Goal: Information Seeking & Learning: Learn about a topic

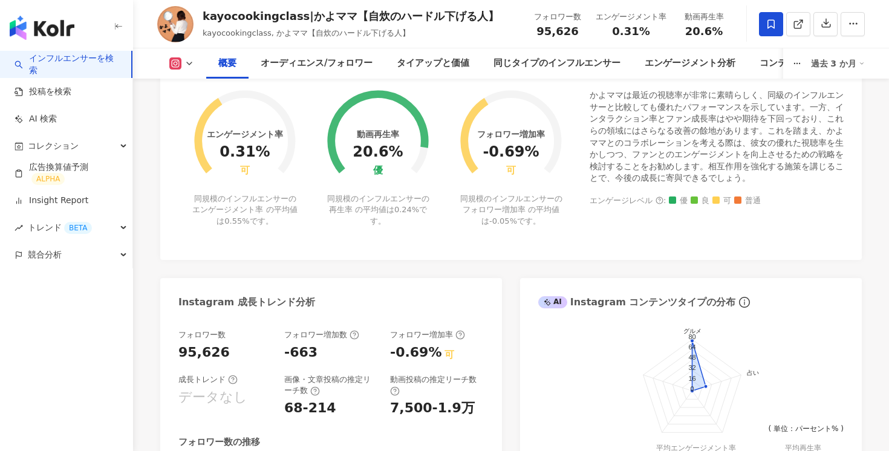
scroll to position [704, 0]
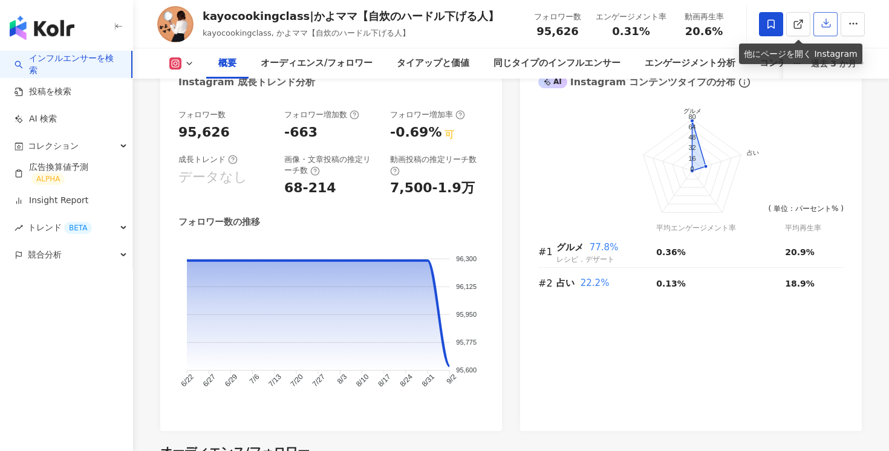
click at [822, 23] on icon "button" at bounding box center [825, 23] width 11 height 11
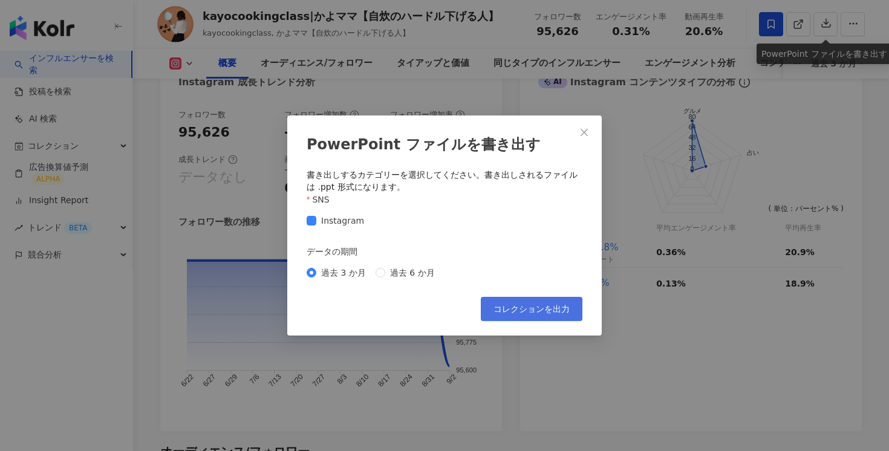
click at [508, 304] on button "コレクションを出力" at bounding box center [532, 309] width 102 height 24
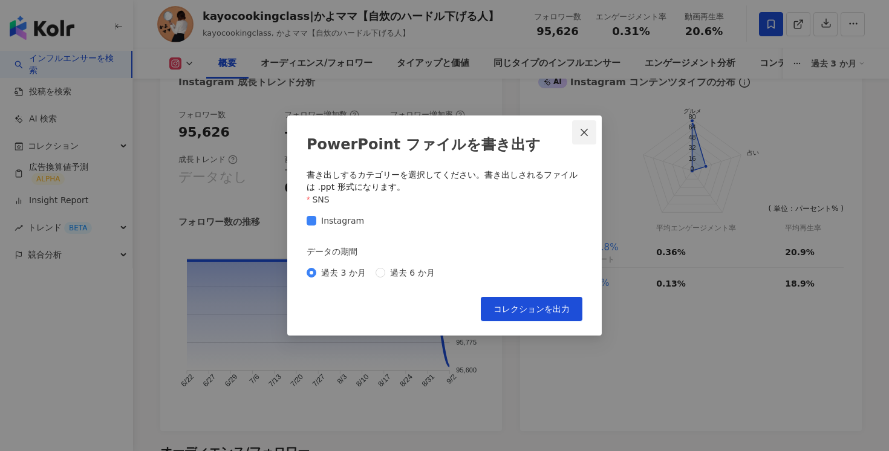
click at [582, 130] on icon "close" at bounding box center [583, 132] width 7 height 7
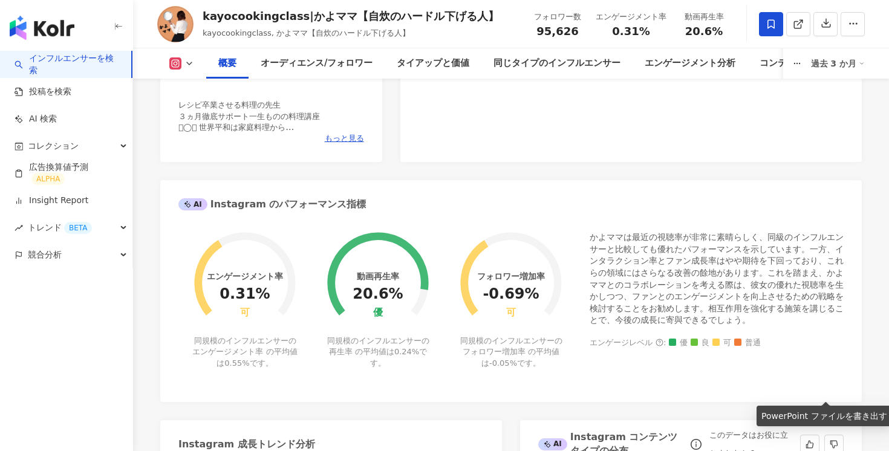
scroll to position [0, 0]
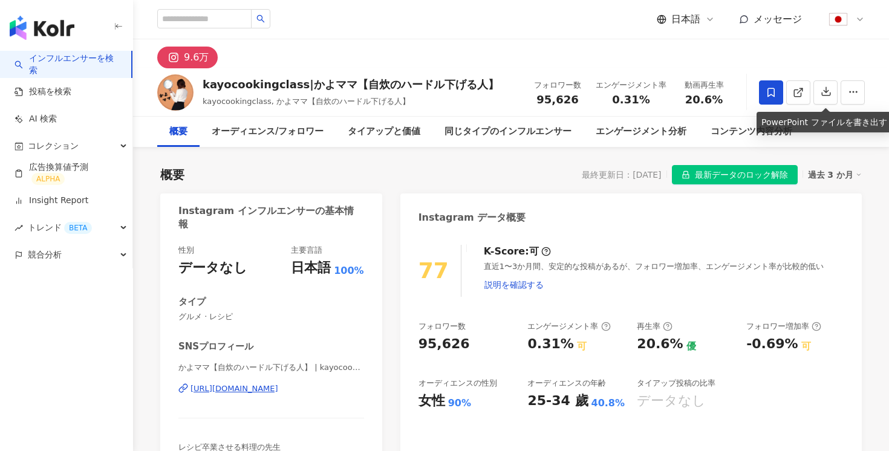
click at [762, 86] on span at bounding box center [771, 92] width 24 height 24
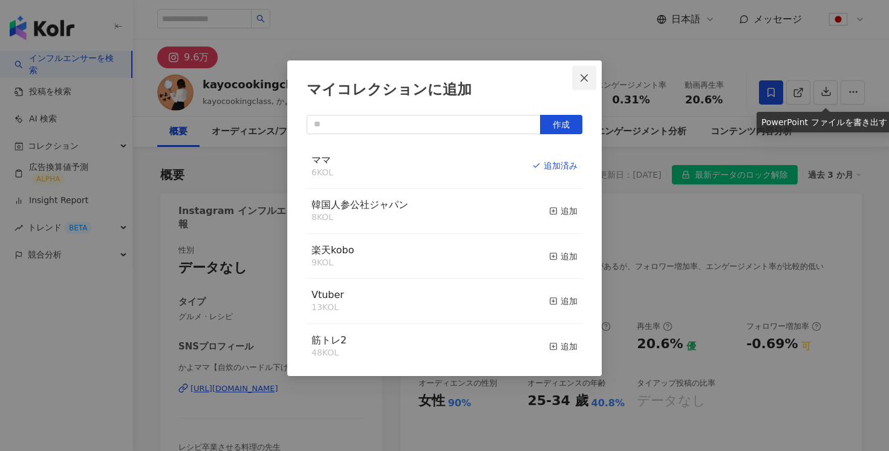
click at [586, 77] on icon "close" at bounding box center [584, 78] width 10 height 10
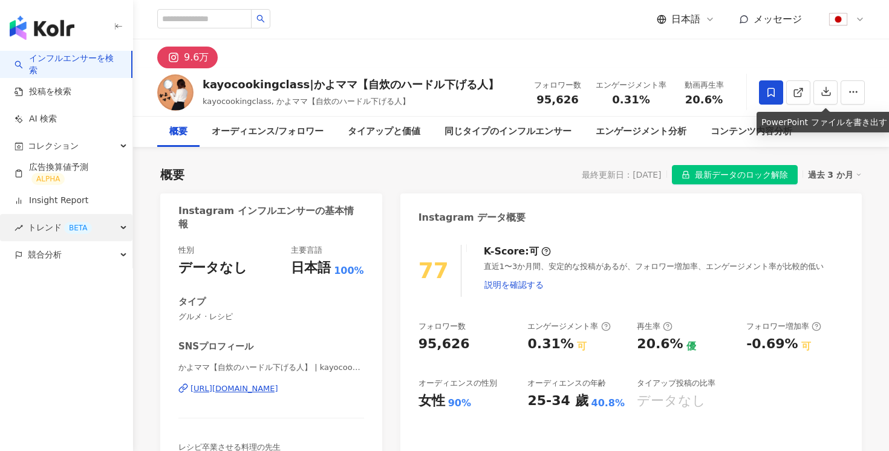
click at [89, 223] on div "BETA" at bounding box center [78, 228] width 28 height 12
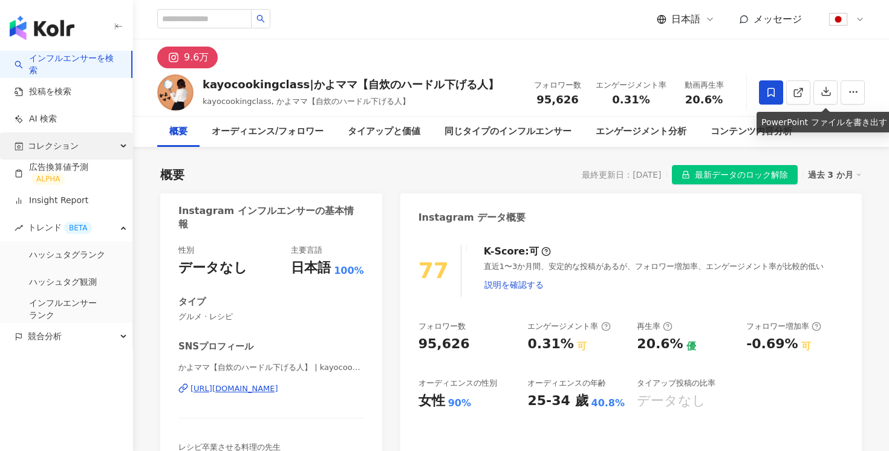
click at [76, 154] on span "コレクション" at bounding box center [53, 145] width 51 height 27
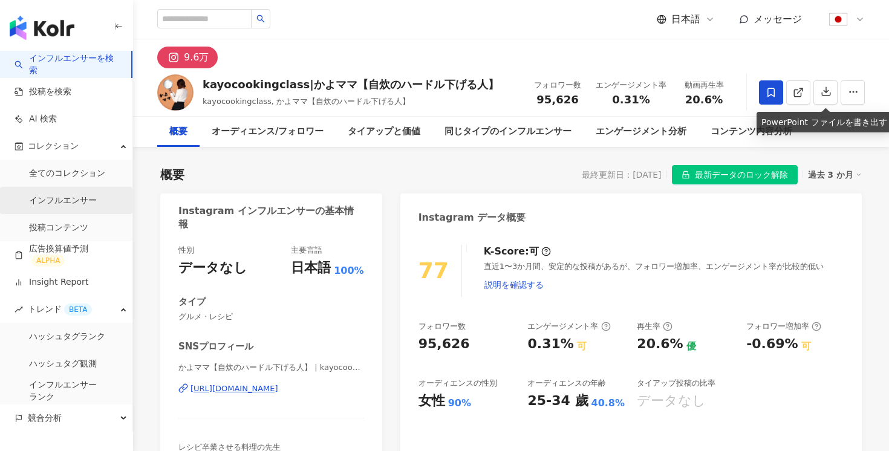
click at [73, 195] on link "インフルエンサー" at bounding box center [63, 201] width 68 height 12
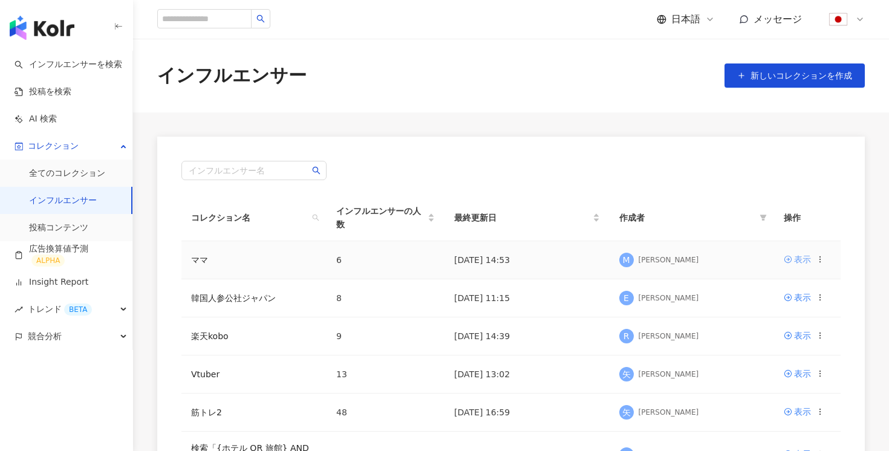
click at [796, 265] on div "表示" at bounding box center [802, 259] width 17 height 13
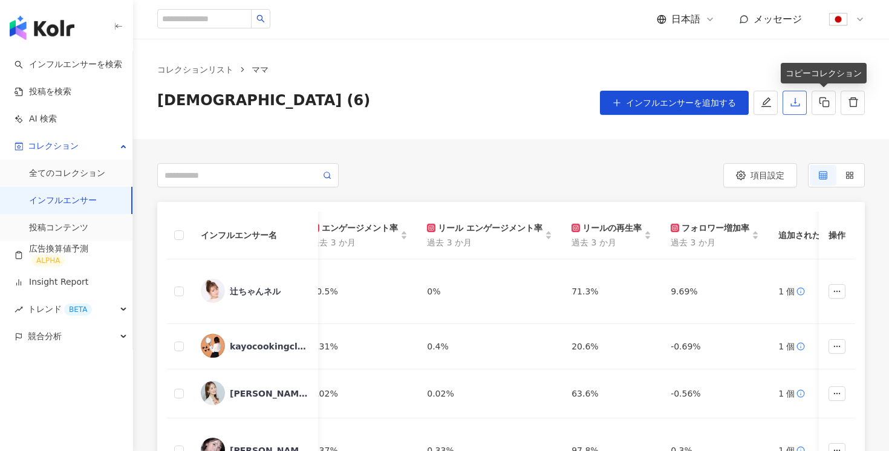
click at [800, 93] on button "button" at bounding box center [794, 103] width 24 height 24
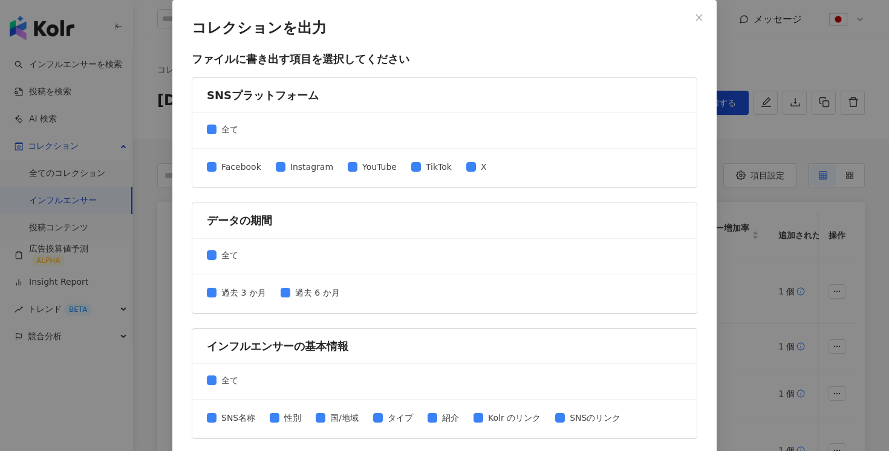
scroll to position [535, 0]
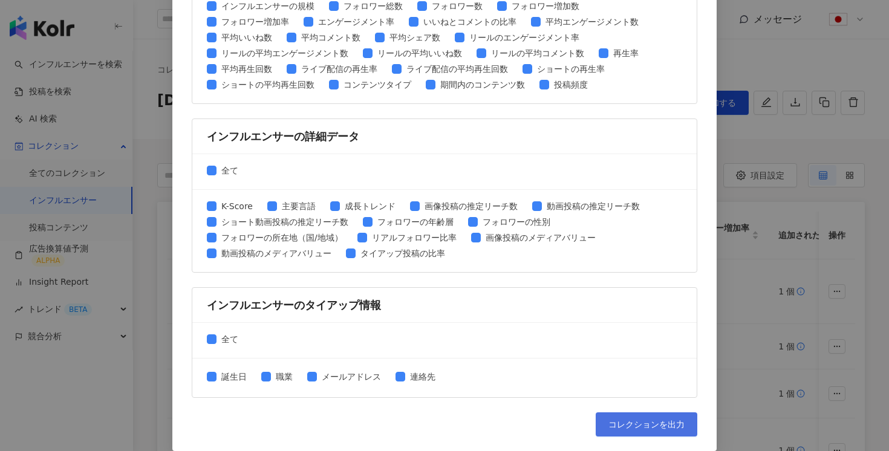
click at [651, 417] on button "コレクションを出力" at bounding box center [647, 424] width 102 height 24
click at [668, 68] on div "インフルエンサーの規模 フォロワー総数 フォロワー数 フォロワー増加数 フォロワー増加率 エンゲージメント率 いいねとコメントの比率 平均エンゲージメント数 …" at bounding box center [444, 46] width 475 height 94
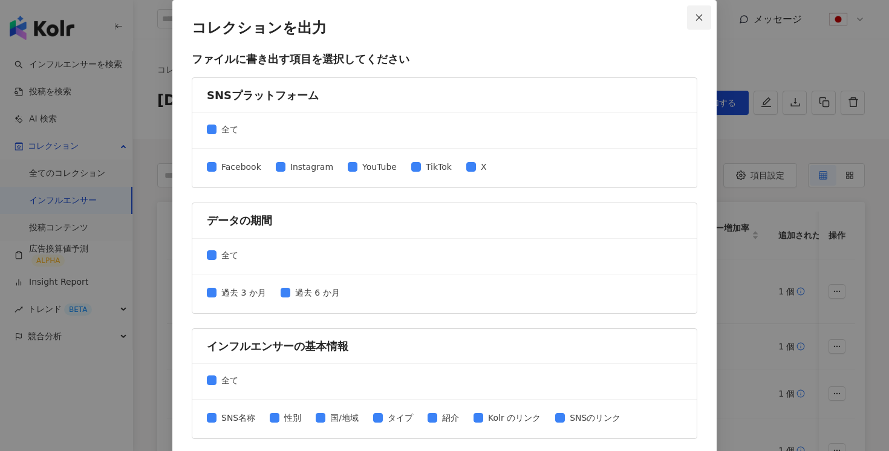
click at [700, 13] on icon "close" at bounding box center [699, 17] width 8 height 8
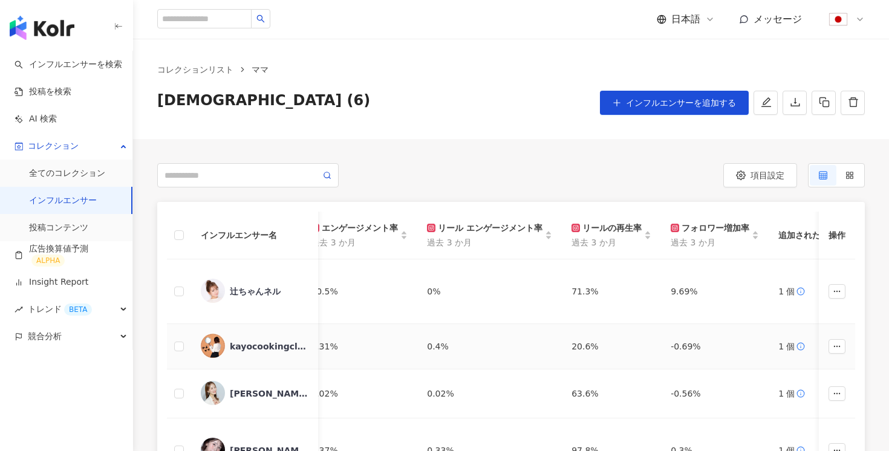
click at [288, 348] on div "kayocookingclass|かよママ【自炊のハードル下げる人】" at bounding box center [269, 346] width 79 height 12
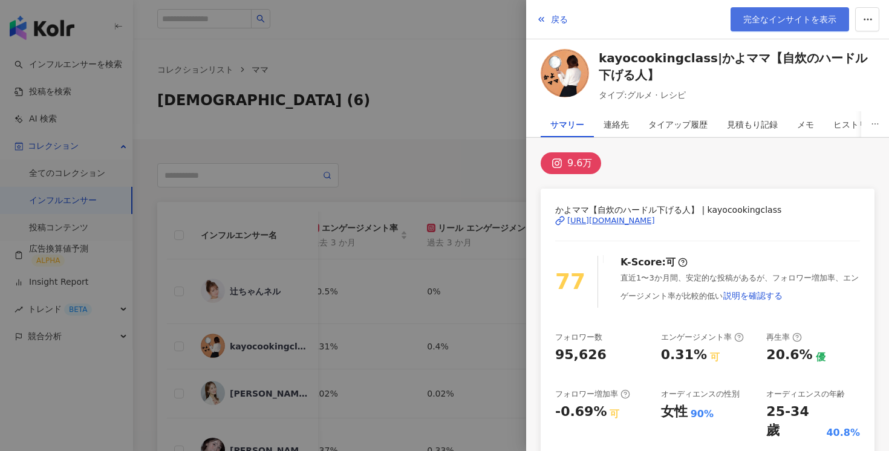
click at [760, 20] on span "完全なインサイトを表示" at bounding box center [789, 20] width 93 height 10
click at [745, 27] on link "完全なインサイトを表示" at bounding box center [789, 19] width 119 height 24
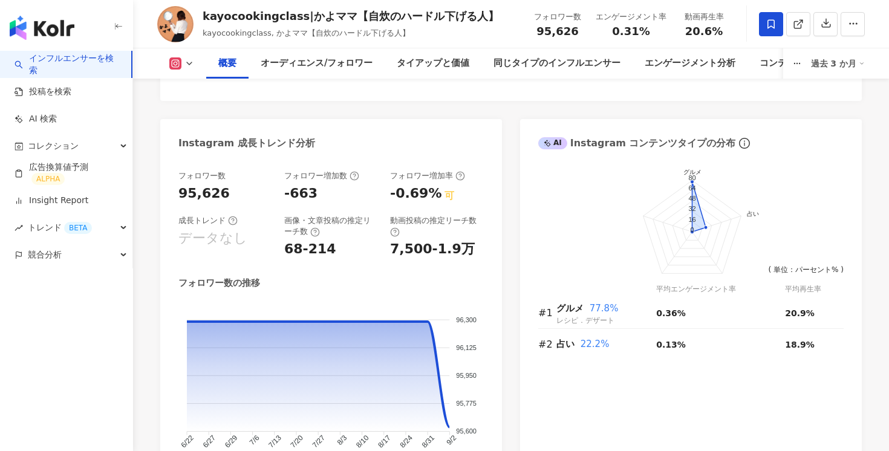
scroll to position [625, 0]
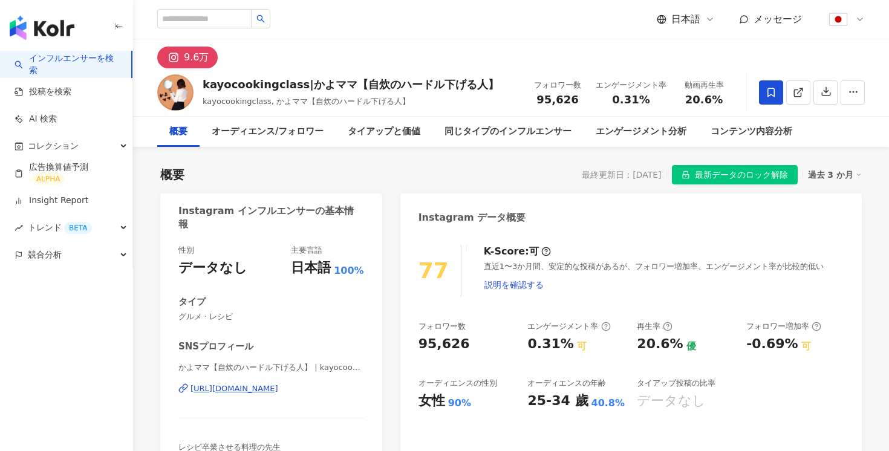
click at [736, 183] on span "最新データのロック解除" at bounding box center [741, 175] width 93 height 19
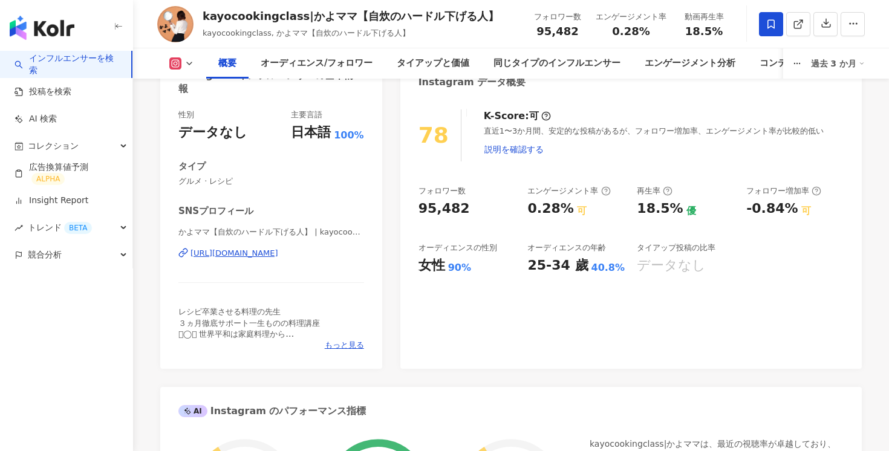
scroll to position [608, 0]
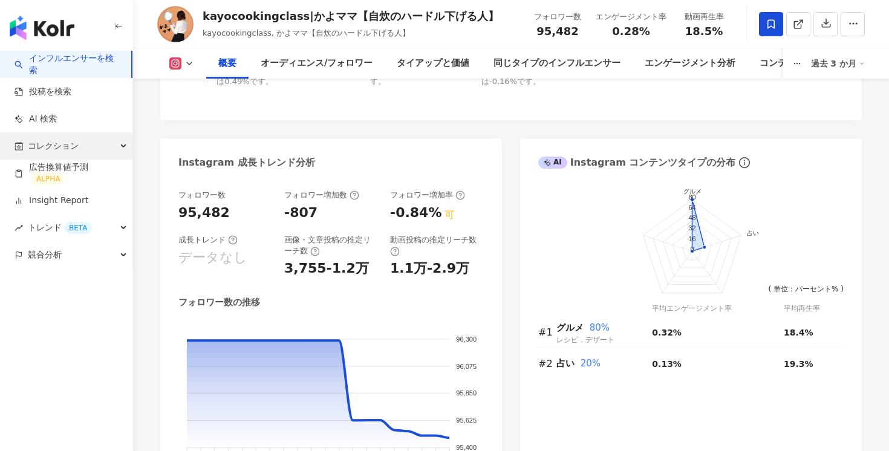
click at [91, 141] on div "コレクション" at bounding box center [66, 145] width 132 height 27
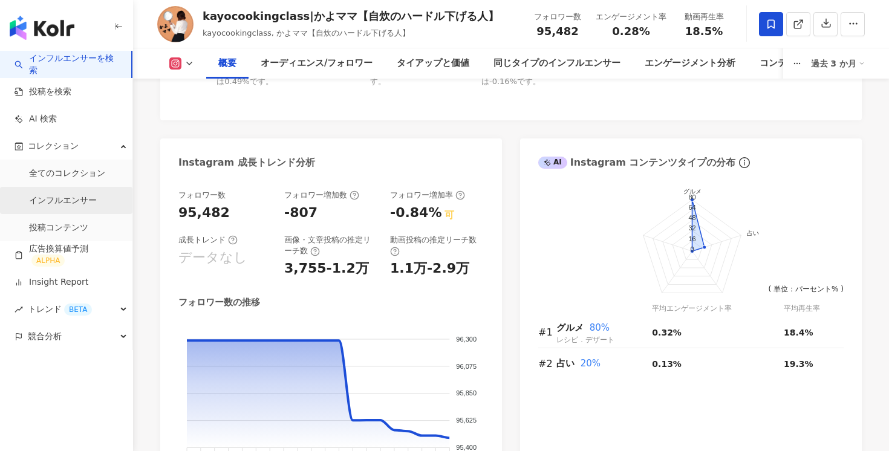
click at [76, 195] on link "インフルエンサー" at bounding box center [63, 201] width 68 height 12
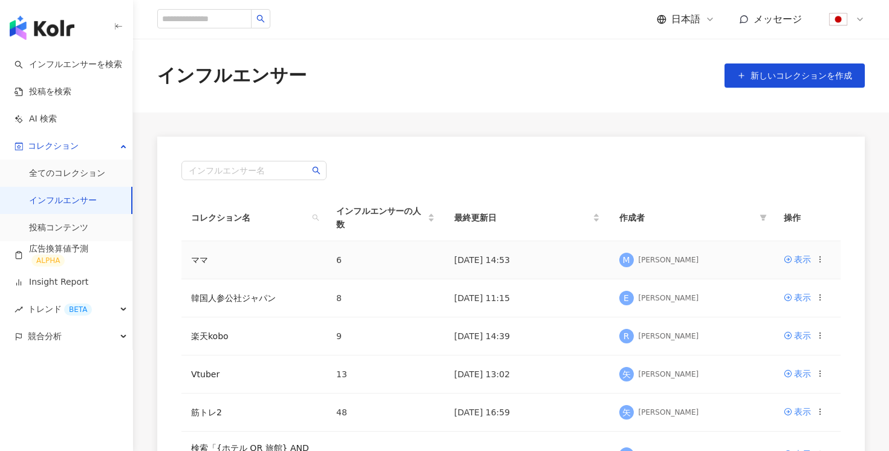
click at [718, 262] on div "M Motoya Ogikubo" at bounding box center [692, 260] width 146 height 18
click at [800, 259] on div "表示" at bounding box center [802, 259] width 17 height 13
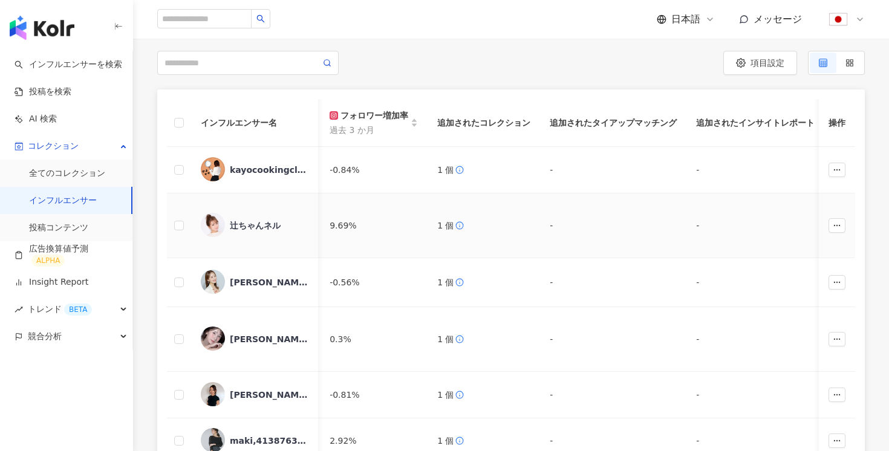
scroll to position [0, 1580]
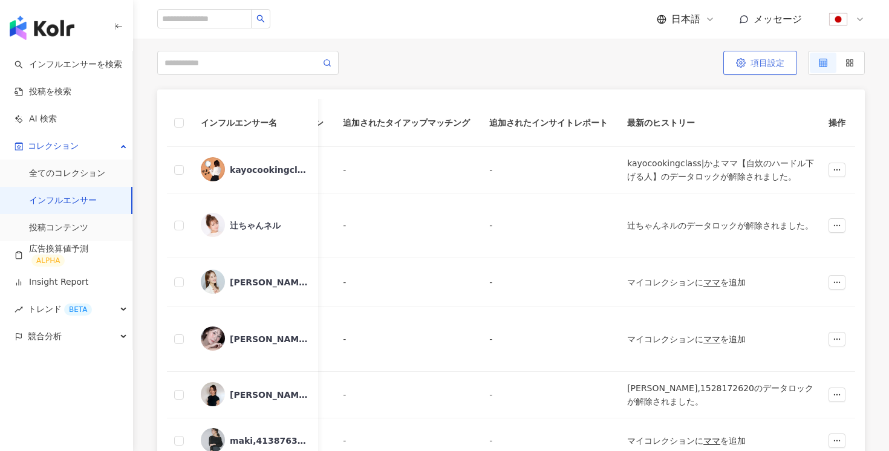
click at [755, 62] on span "項目設定" at bounding box center [767, 63] width 34 height 10
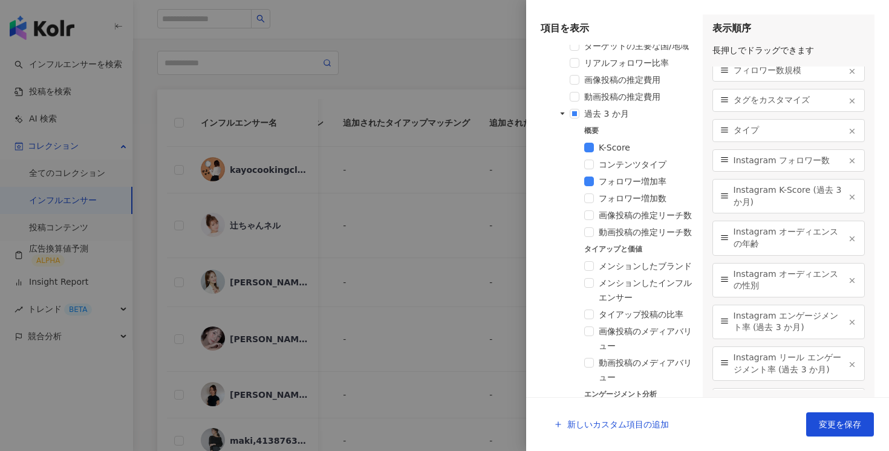
scroll to position [499, 0]
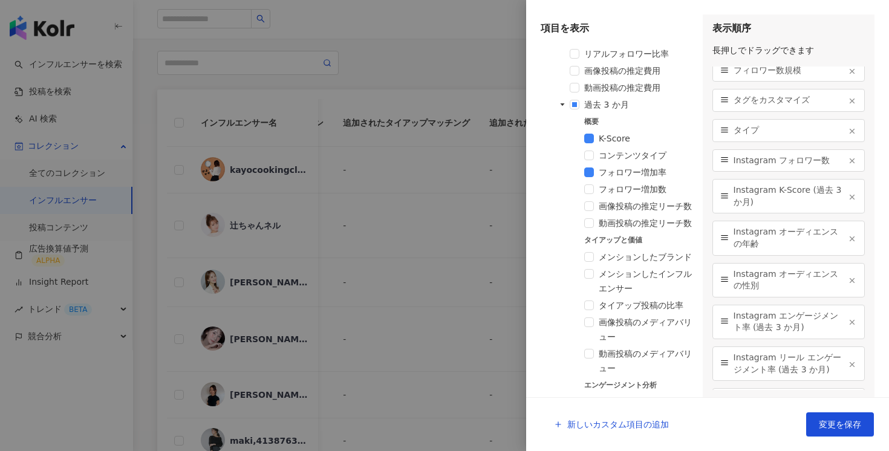
click at [620, 206] on span "画像投稿の推定リーチ数" at bounding box center [645, 206] width 93 height 10
click at [617, 221] on span "動画投稿の推定リーチ数" at bounding box center [645, 223] width 93 height 10
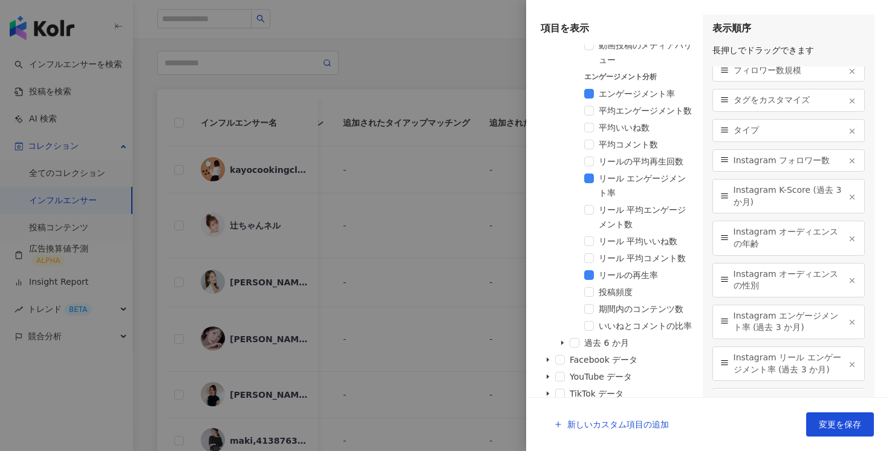
scroll to position [862, 0]
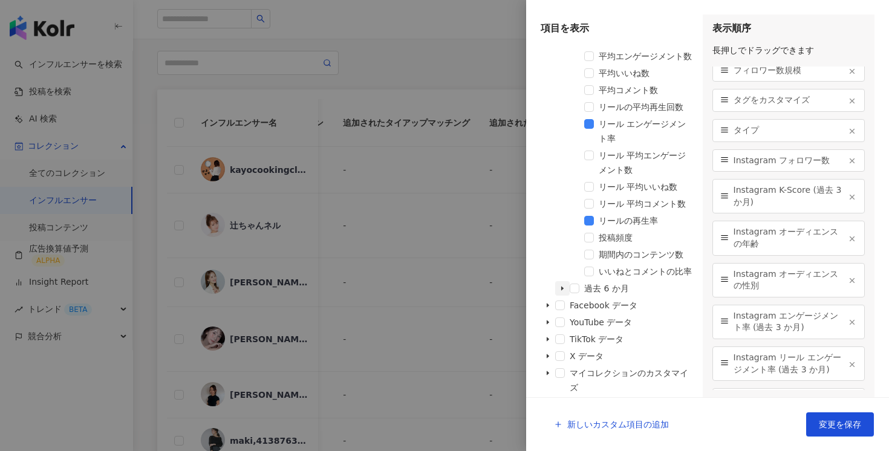
click at [563, 287] on icon "caret-down" at bounding box center [562, 288] width 6 height 6
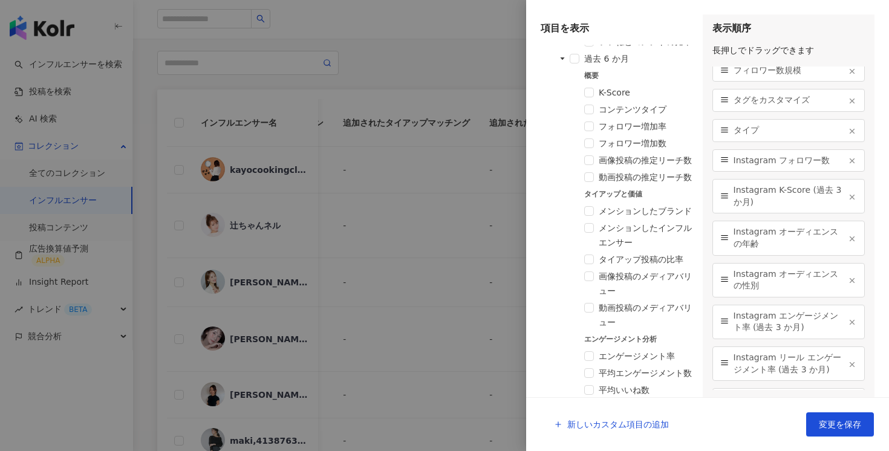
scroll to position [1106, 0]
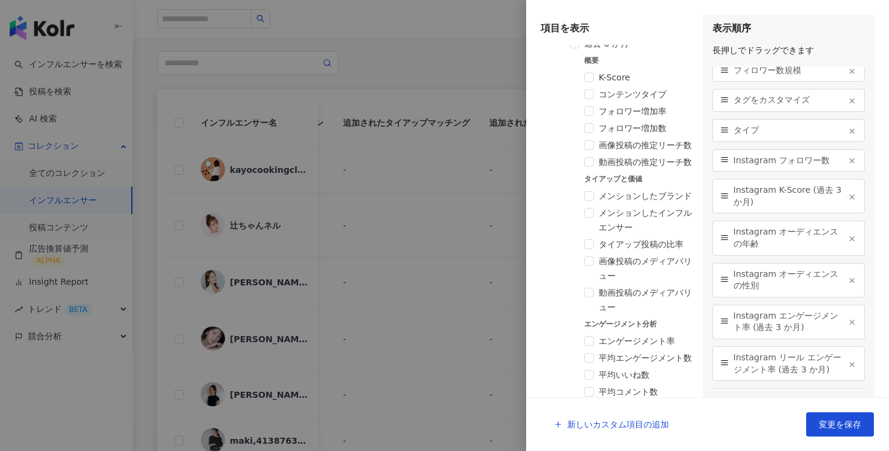
click at [611, 143] on span "画像投稿の推定リーチ数" at bounding box center [645, 145] width 93 height 10
click at [610, 157] on span "動画投稿の推定リーチ数" at bounding box center [646, 162] width 95 height 15
click at [826, 421] on span "変更を保存" at bounding box center [840, 425] width 42 height 10
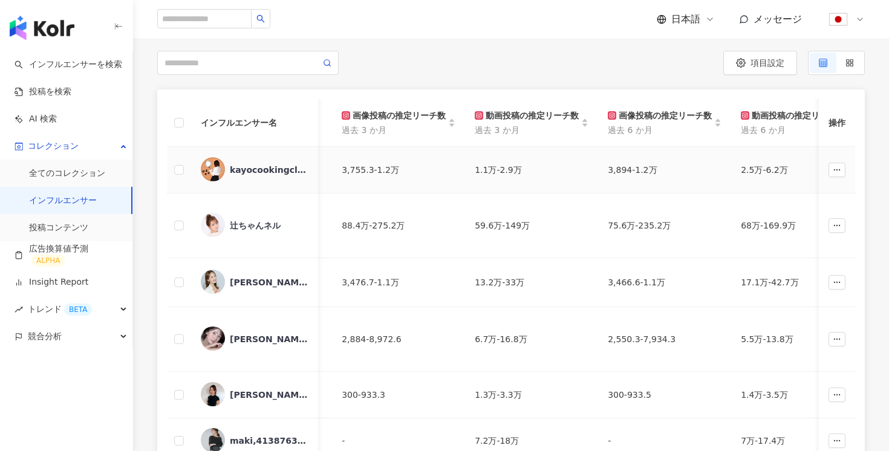
scroll to position [0, 2082]
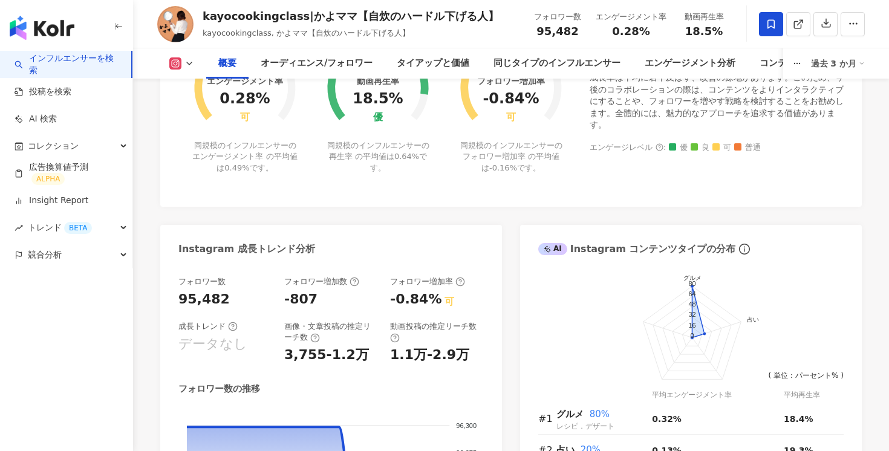
scroll to position [768, 0]
